Goal: Information Seeking & Learning: Learn about a topic

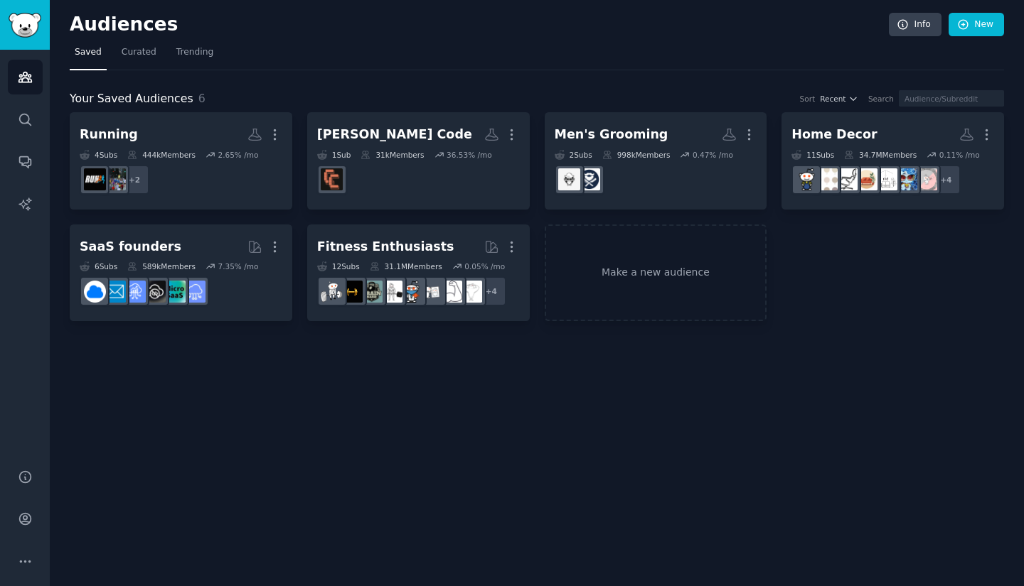
click at [144, 54] on span "Curated" at bounding box center [139, 52] width 35 height 13
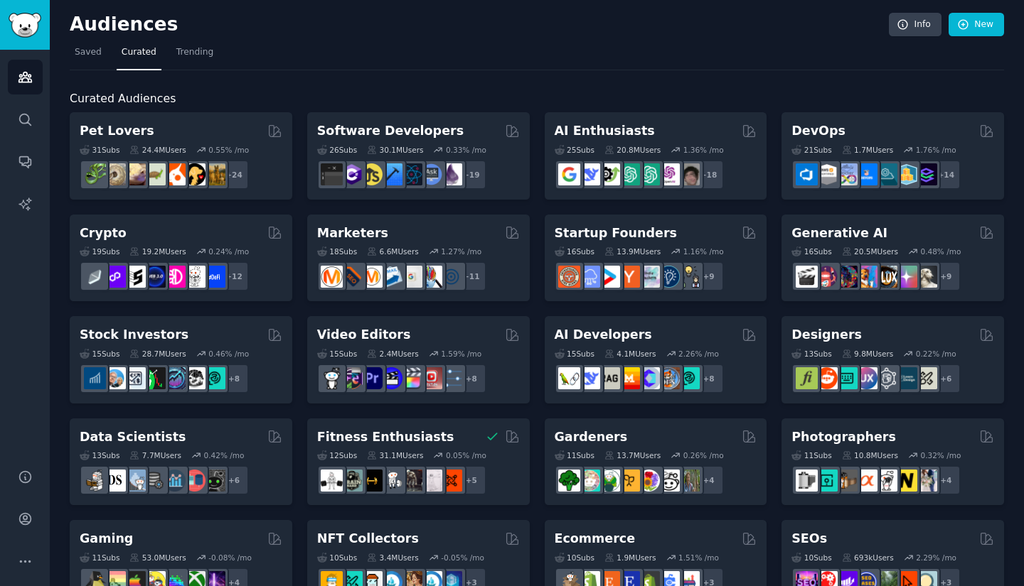
click at [680, 330] on div "AI Developers" at bounding box center [655, 335] width 203 height 18
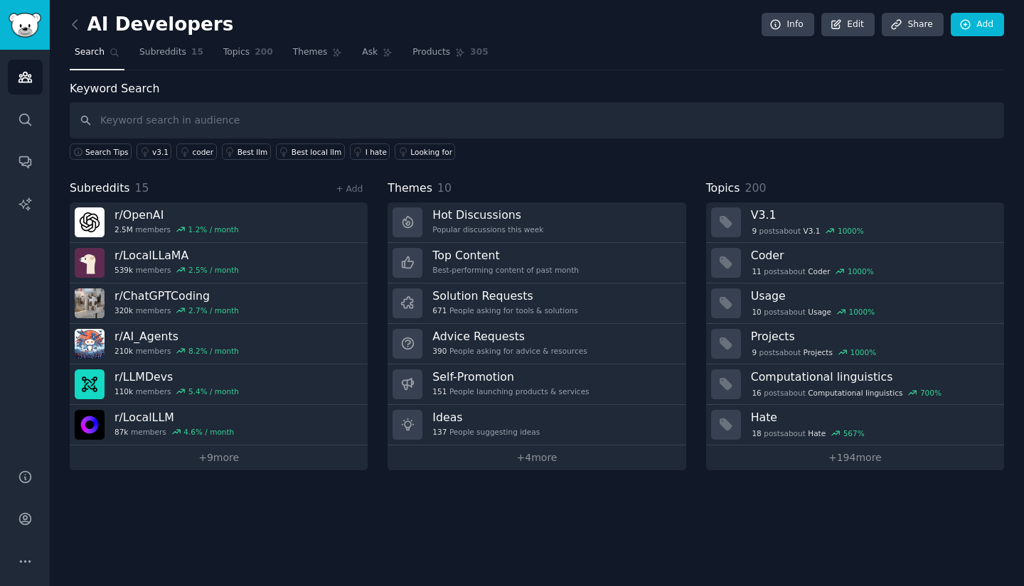
click at [293, 56] on span "Themes" at bounding box center [310, 52] width 35 height 13
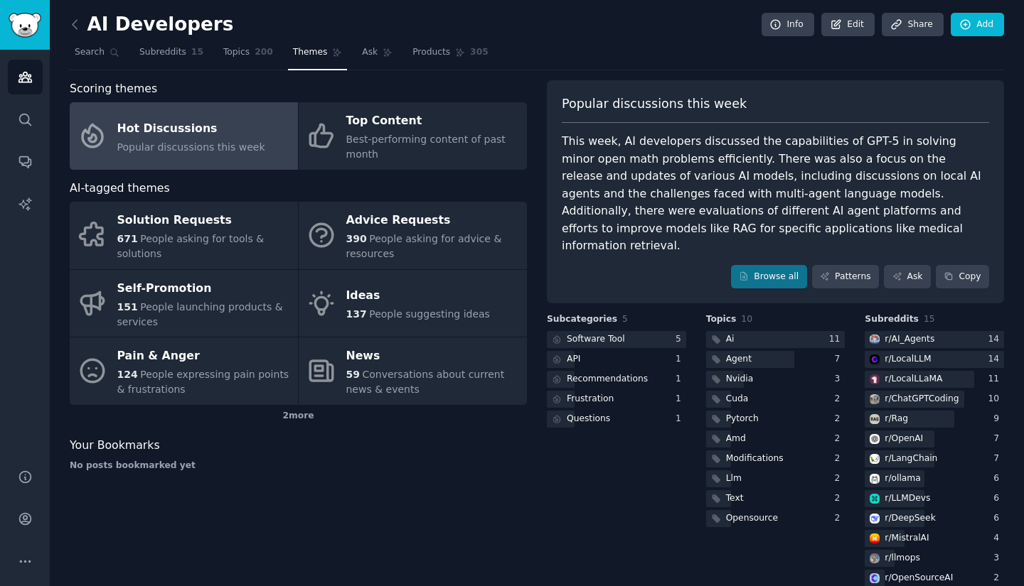
click at [247, 365] on div "Pain & Anger" at bounding box center [203, 356] width 173 height 23
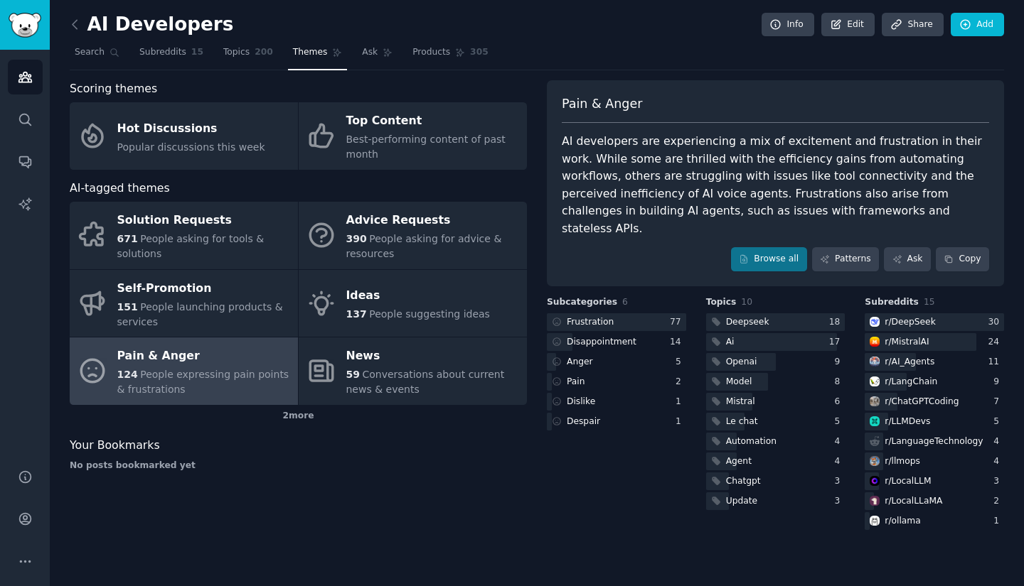
click at [70, 24] on icon at bounding box center [75, 24] width 15 height 15
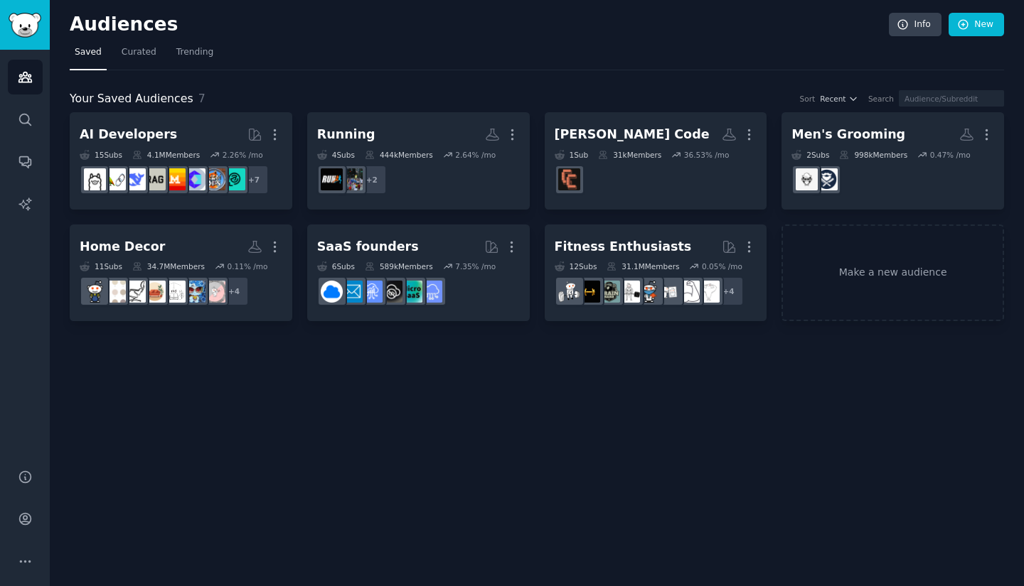
click at [141, 58] on span "Curated" at bounding box center [139, 52] width 35 height 13
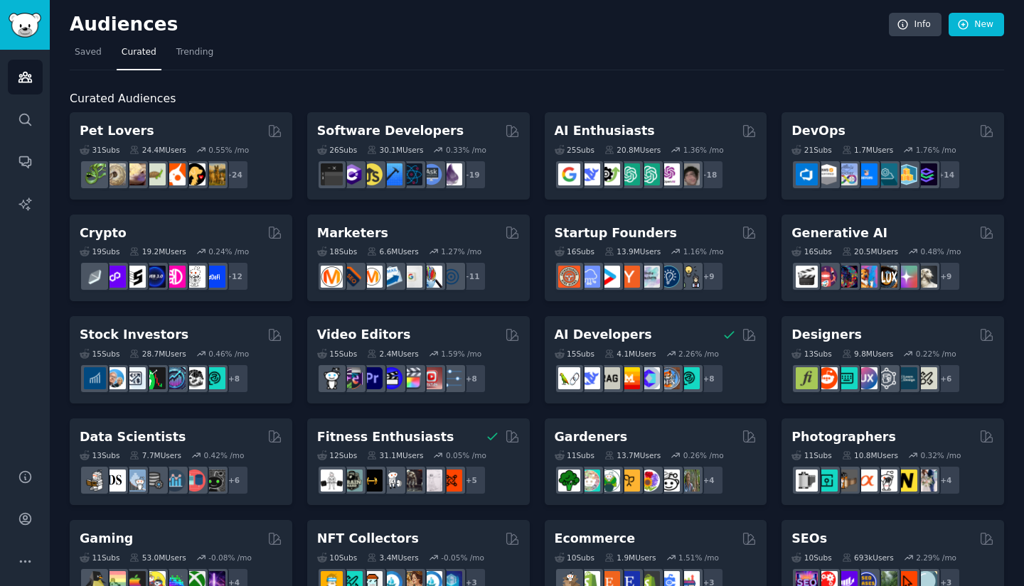
click at [630, 433] on div "Gardeners" at bounding box center [655, 438] width 203 height 18
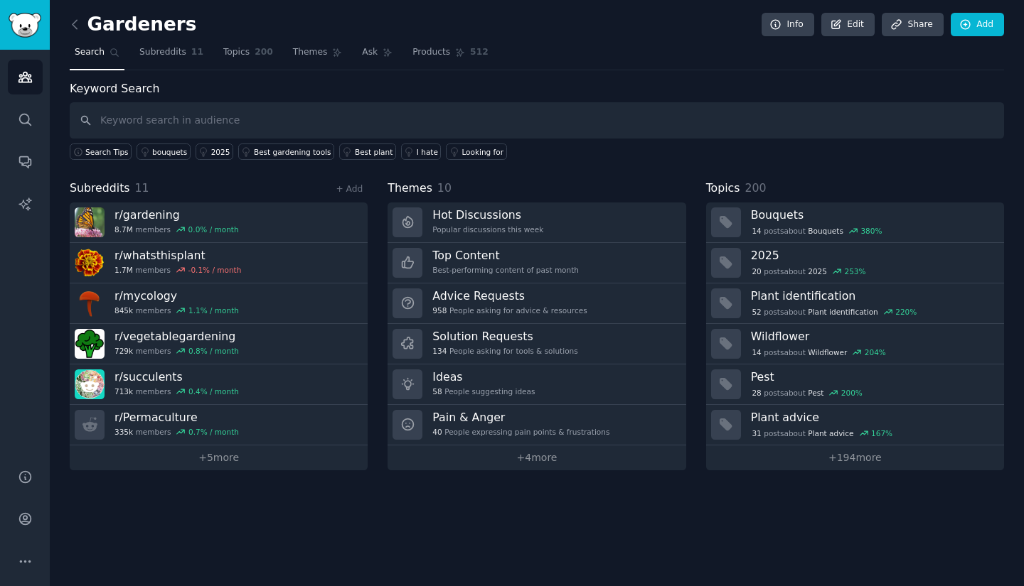
click at [293, 50] on span "Themes" at bounding box center [310, 52] width 35 height 13
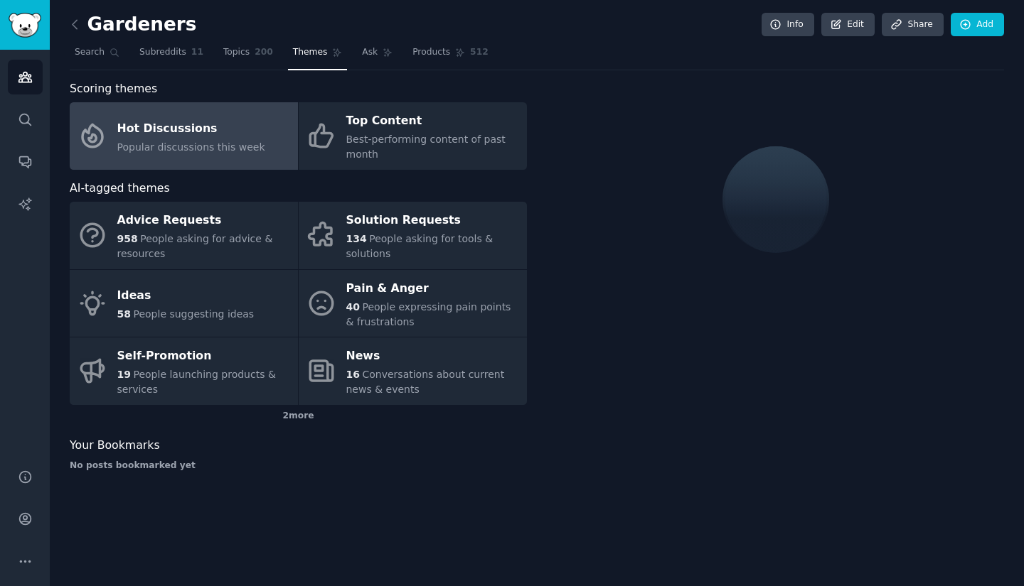
click at [465, 307] on div "40 People expressing pain points & frustrations" at bounding box center [432, 315] width 173 height 30
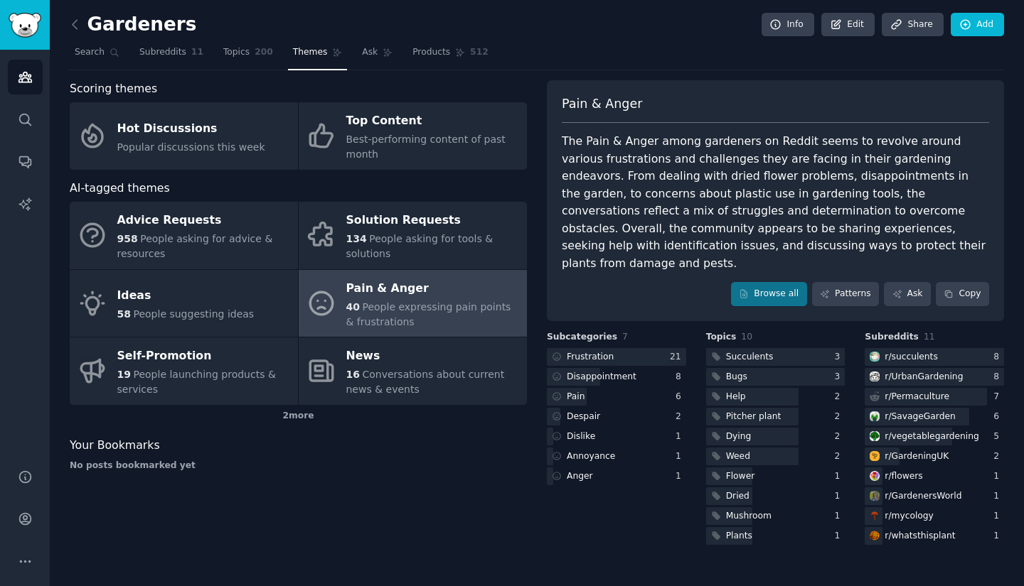
click at [345, 229] on link "Solution Requests 134 People asking for tools & solutions" at bounding box center [413, 236] width 228 height 68
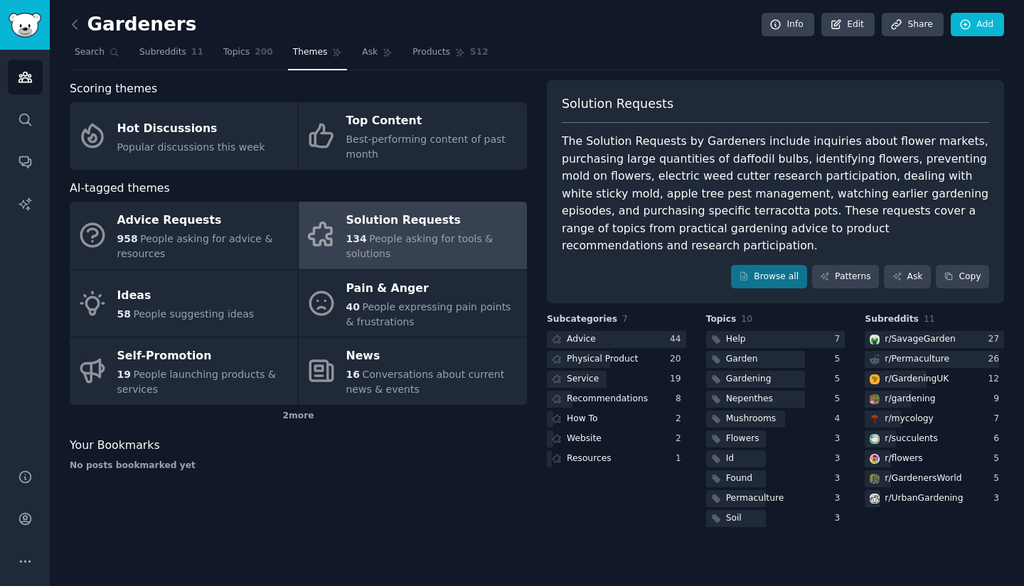
click at [277, 286] on link "Ideas 58 People suggesting ideas" at bounding box center [184, 304] width 228 height 68
